Goal: Task Accomplishment & Management: Use online tool/utility

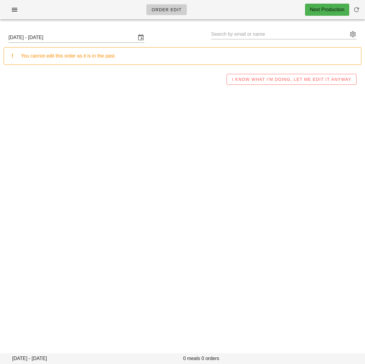
type input "Taylor Jensen (tayljensen@gmail.com)"
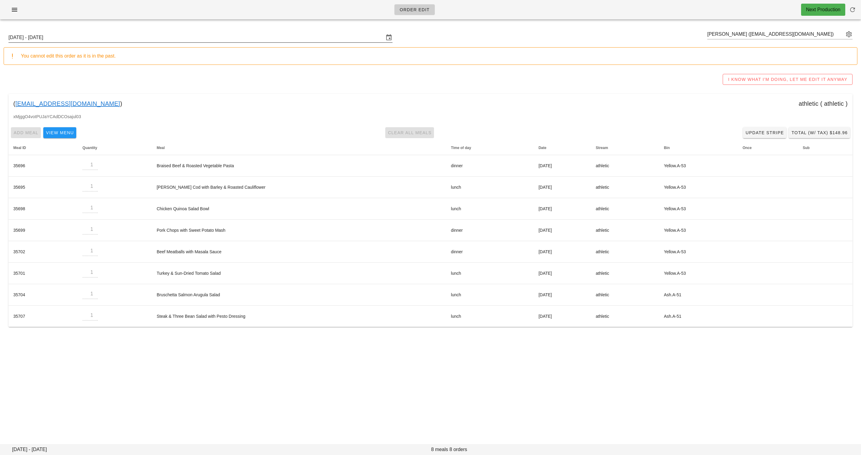
click at [149, 42] on div "Sunday October 5 - Saturday October 11" at bounding box center [200, 38] width 384 height 10
click at [364, 77] on div "I KNOW WHAT I'M DOING, LET ME EDIT IT ANYWAY" at bounding box center [431, 79] width 854 height 19
click at [210, 37] on input "Sunday October 5 - Saturday October 11" at bounding box center [196, 38] width 376 height 10
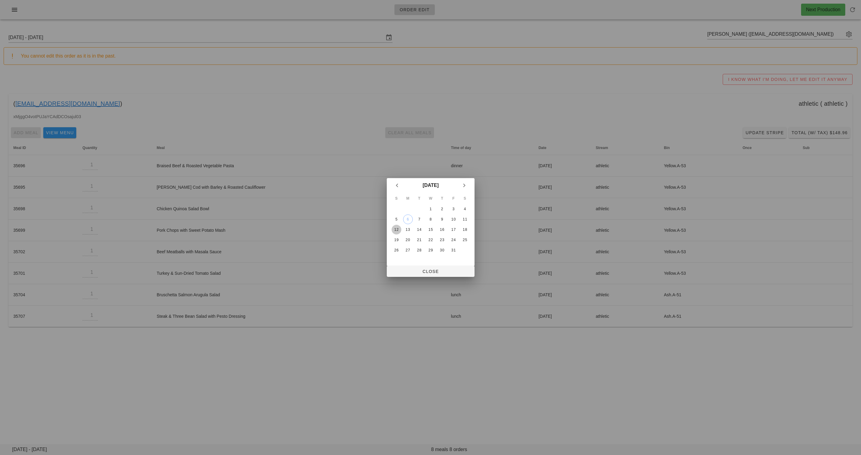
click at [364, 228] on div "12" at bounding box center [396, 229] width 10 height 4
click at [364, 273] on span "Close" at bounding box center [431, 271] width 78 height 5
type input "Sunday October 12 - Saturday October 18"
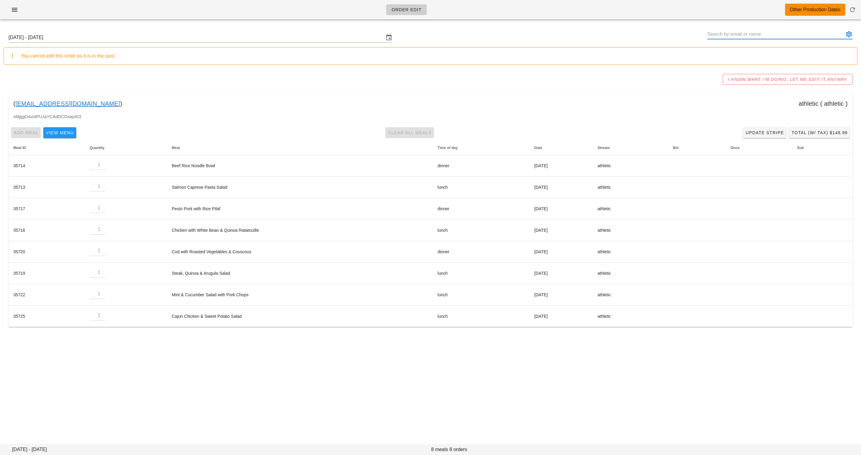
click at [364, 33] on input "text" at bounding box center [775, 34] width 137 height 10
paste input "[EMAIL_ADDRESS][DOMAIN_NAME]"
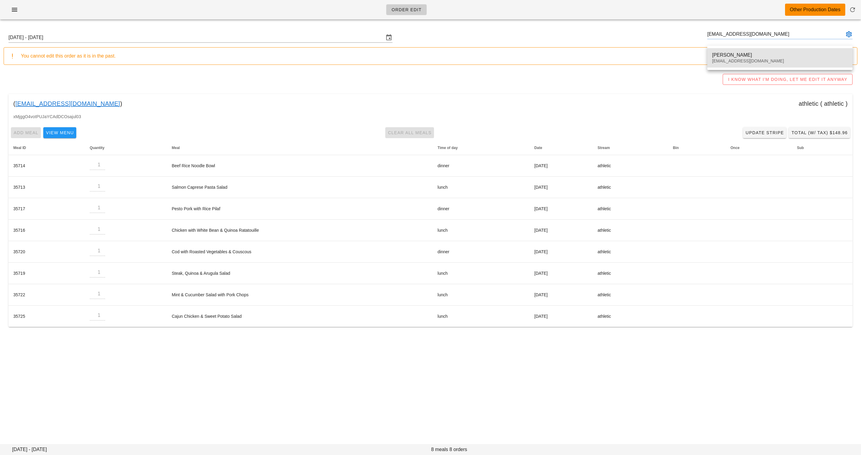
click at [364, 58] on div "[PERSON_NAME]" at bounding box center [780, 55] width 136 height 6
type input "Kathy Barry (kb_library@yahoo.ca)"
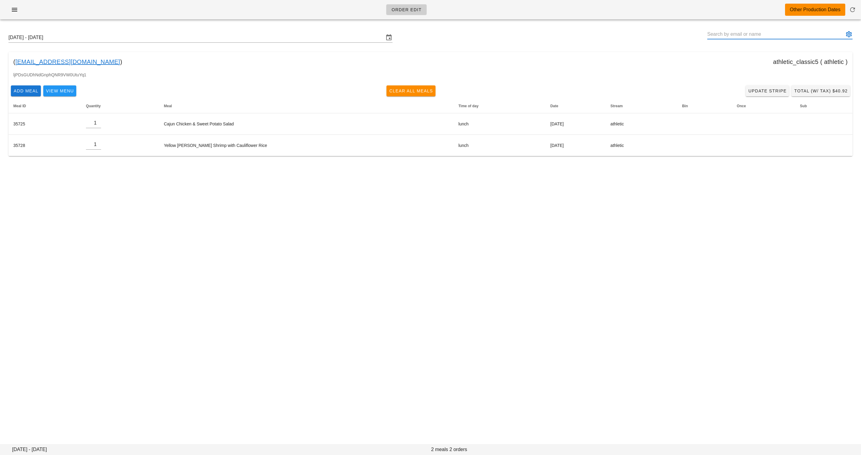
click at [364, 34] on input "text" at bounding box center [775, 34] width 137 height 10
paste input "[EMAIL_ADDRESS][DOMAIN_NAME]"
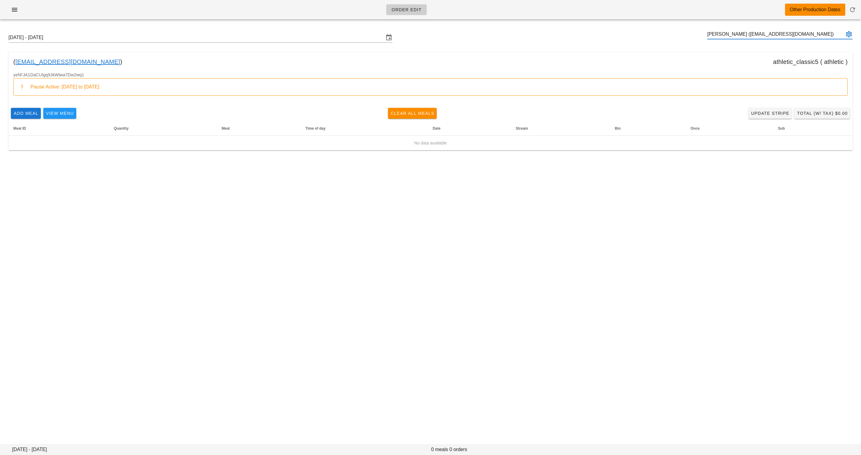
type input "Andre Dufour (arwdufour@yahoo.ca)"
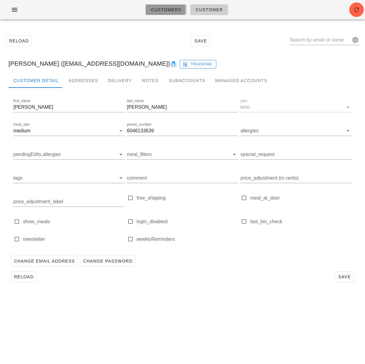
click at [164, 11] on span "Customers" at bounding box center [165, 9] width 31 height 5
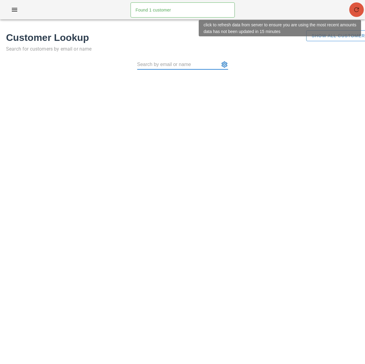
click at [352, 8] on span "button" at bounding box center [356, 9] width 15 height 7
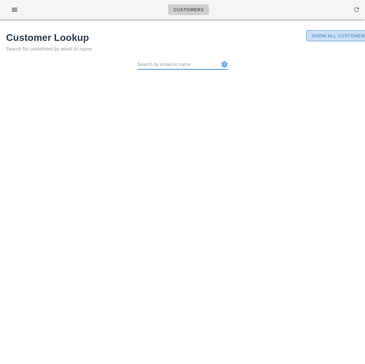
click at [340, 34] on span "Show All Customers" at bounding box center [339, 35] width 57 height 5
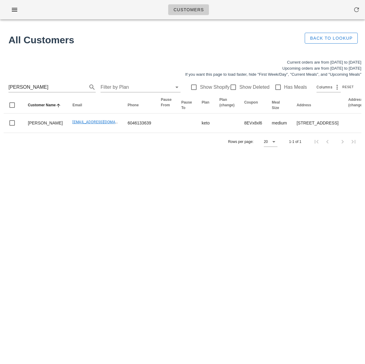
drag, startPoint x: 236, startPoint y: 229, endPoint x: 235, endPoint y: 222, distance: 7.4
click at [236, 229] on div "Customers Found 1 customer All Customers Back to Lookup Current orders are from…" at bounding box center [182, 182] width 365 height 364
click at [80, 86] on button "Clear Search for customer" at bounding box center [83, 87] width 7 height 7
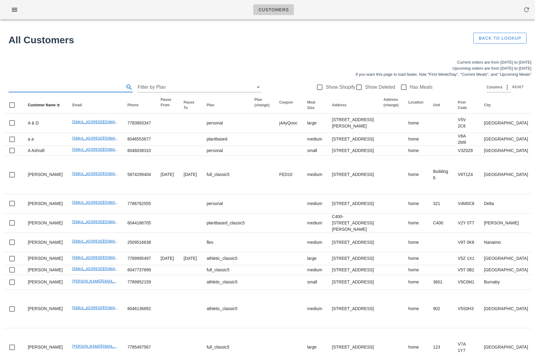
click at [364, 58] on div "Current orders are from [DATE] to [DATE] Upcoming orders are from [DATE] to [DA…" at bounding box center [267, 68] width 535 height 25
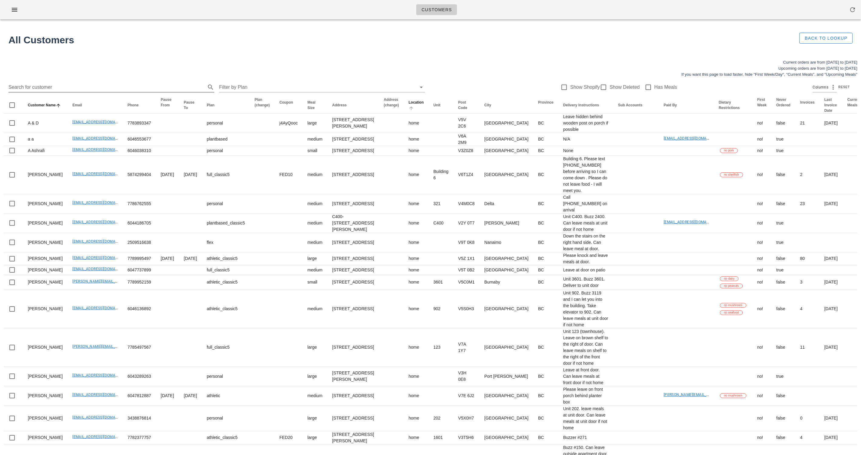
click at [364, 110] on icon "Location: Not sorted. Activate to sort ascending." at bounding box center [411, 108] width 5 height 5
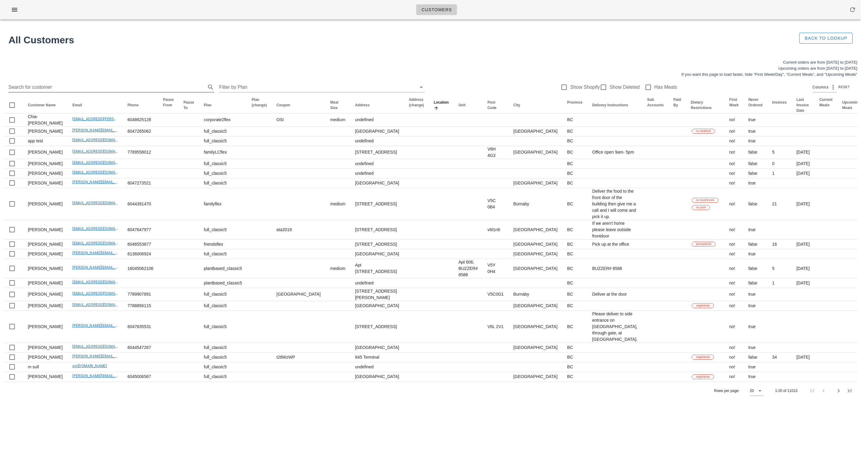
click at [364, 110] on icon "Location: Sorted ascending. Activate to sort descending." at bounding box center [436, 108] width 5 height 5
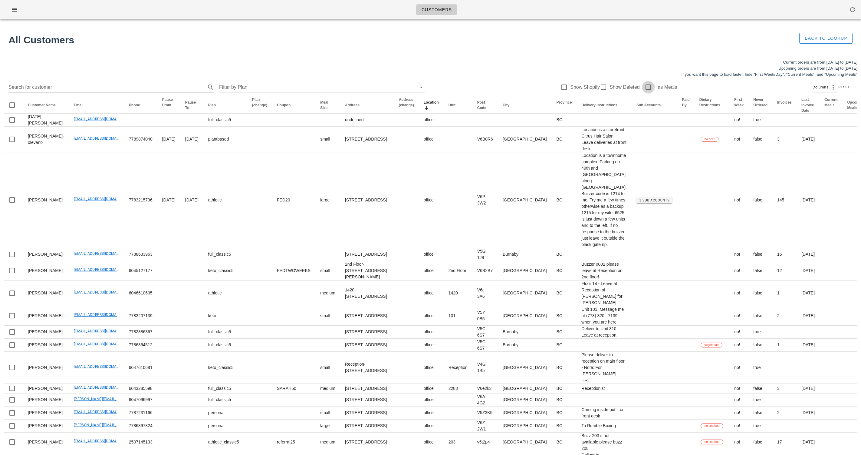
click at [364, 88] on div at bounding box center [648, 87] width 10 height 10
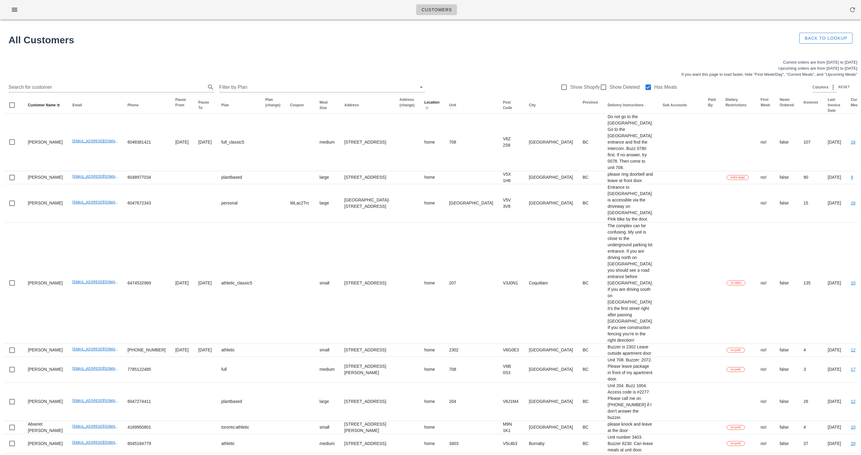
click at [364, 110] on icon "Location: Not sorted. Activate to sort ascending." at bounding box center [426, 108] width 5 height 5
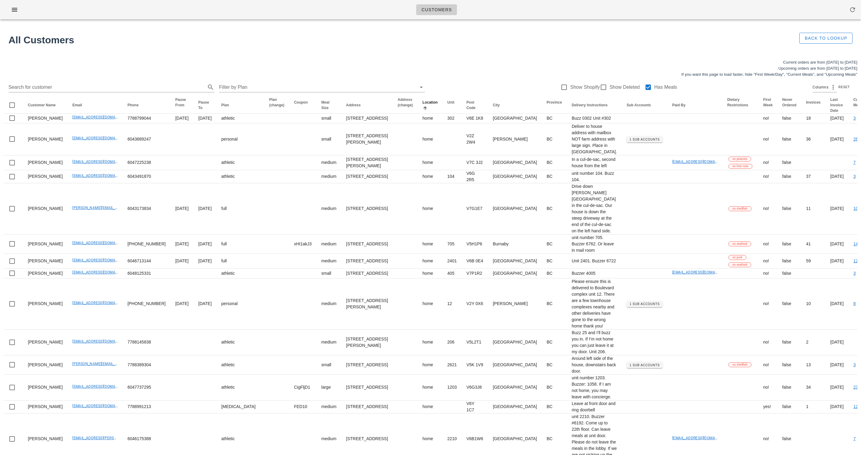
click at [364, 110] on icon "Location: Sorted ascending. Activate to sort descending." at bounding box center [424, 108] width 5 height 5
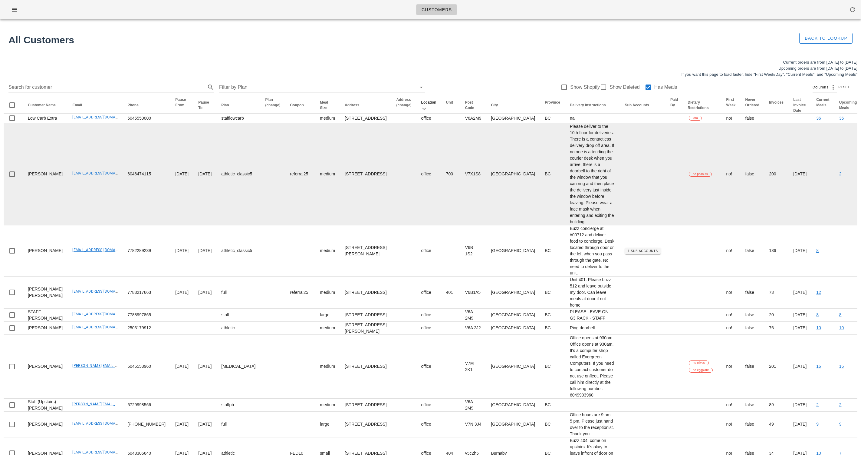
scroll to position [12, 0]
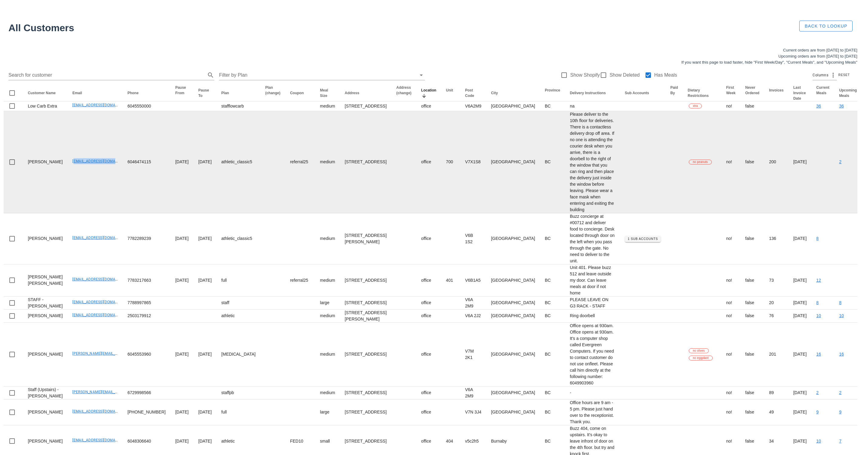
drag, startPoint x: 62, startPoint y: 194, endPoint x: 102, endPoint y: 195, distance: 39.7
click at [102, 195] on td "[EMAIL_ADDRESS][DOMAIN_NAME]" at bounding box center [94, 162] width 55 height 102
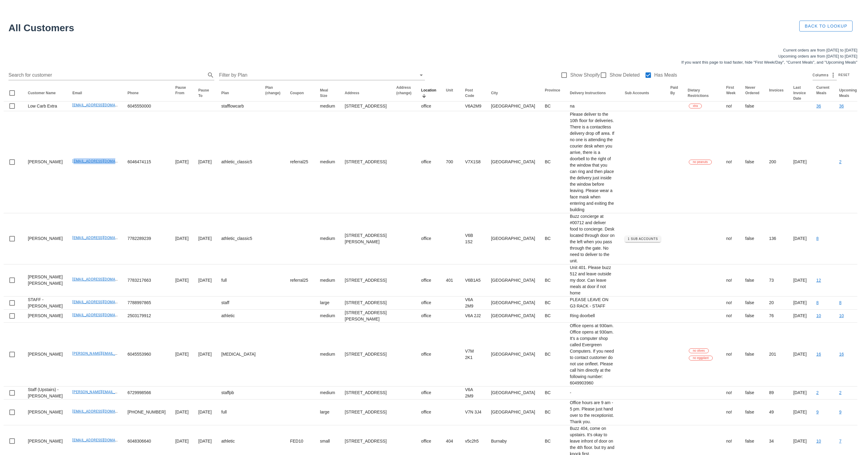
copy link "[EMAIL_ADDRESS][DOMAIN_NAME]"
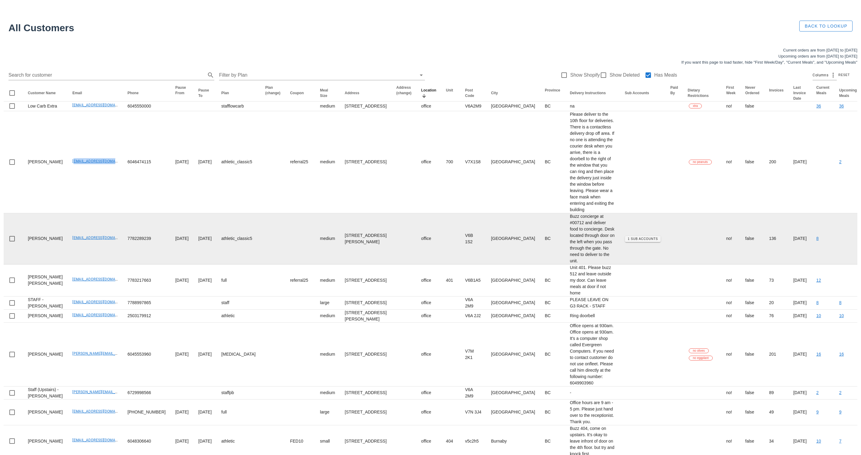
scroll to position [27, 0]
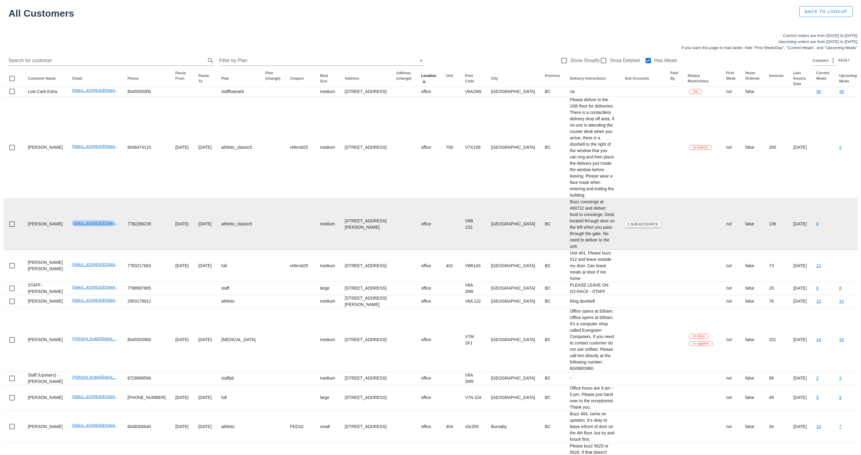
drag, startPoint x: 64, startPoint y: 268, endPoint x: 103, endPoint y: 268, distance: 39.6
click at [103, 250] on td "[EMAIL_ADDRESS][DOMAIN_NAME]" at bounding box center [94, 224] width 55 height 51
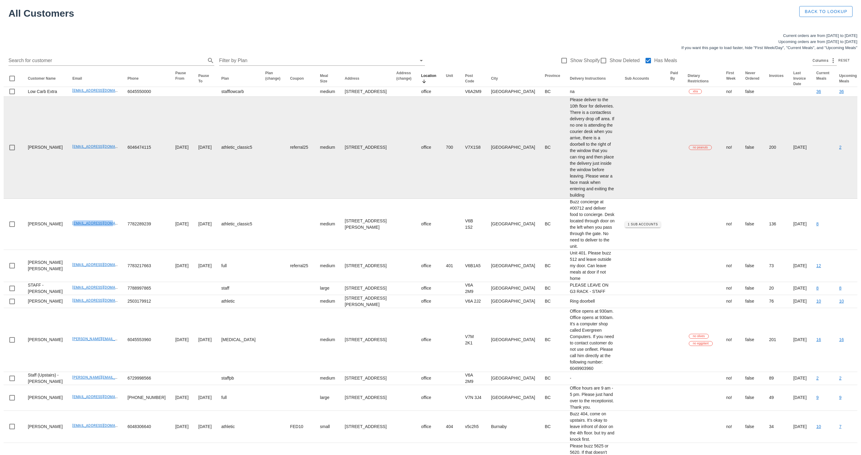
copy link "[EMAIL_ADDRESS][DOMAIN_NAME]"
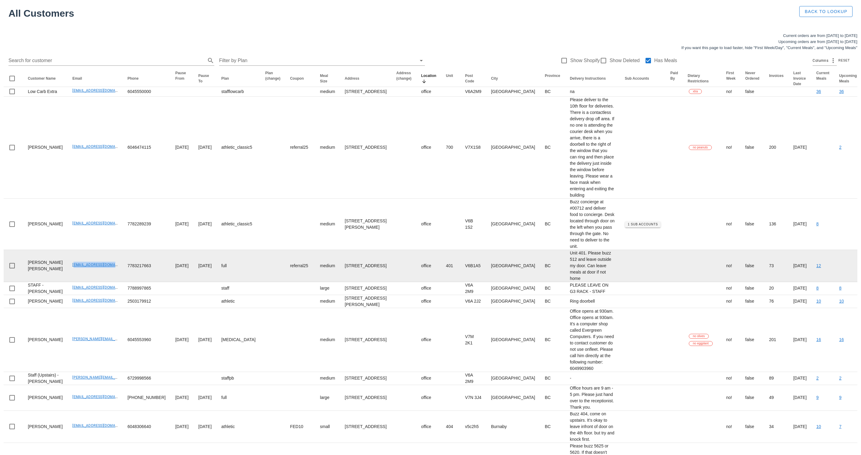
drag, startPoint x: 61, startPoint y: 312, endPoint x: 108, endPoint y: 309, distance: 46.7
click at [108, 282] on td "[EMAIL_ADDRESS][DOMAIN_NAME]" at bounding box center [94, 266] width 55 height 32
copy link "[EMAIL_ADDRESS][DOMAIN_NAME]"
